Goal: Find specific page/section: Find specific page/section

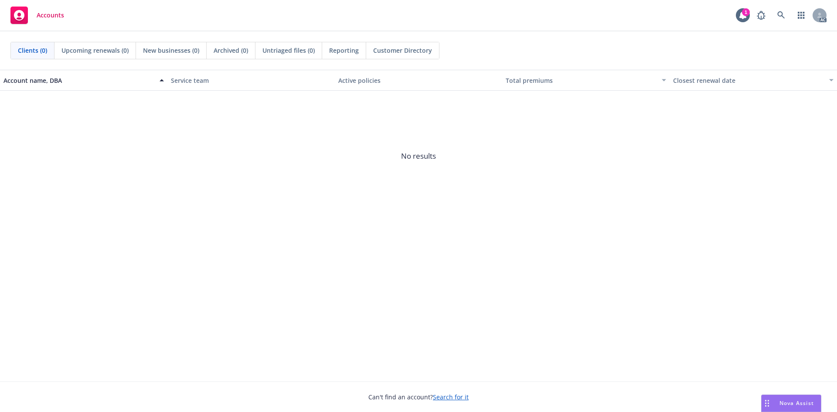
click at [235, 194] on span "No results" at bounding box center [418, 156] width 837 height 131
